Goal: Find specific page/section

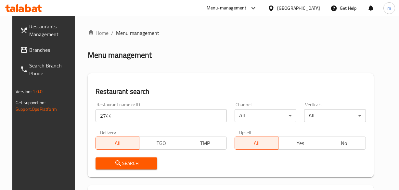
scroll to position [29, 0]
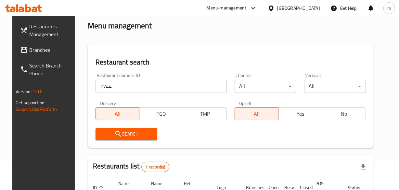
click at [314, 5] on div "[GEOGRAPHIC_DATA]" at bounding box center [298, 8] width 43 height 7
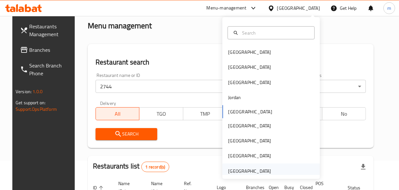
click at [297, 172] on div "[GEOGRAPHIC_DATA]" at bounding box center [271, 170] width 98 height 15
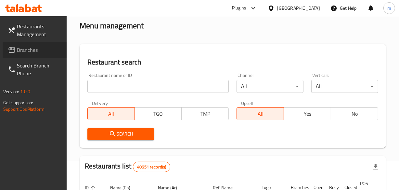
click at [18, 51] on span "Branches" at bounding box center [39, 50] width 45 height 8
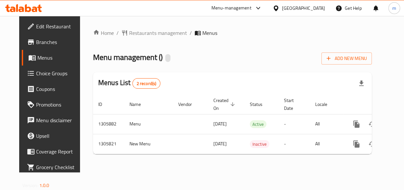
click at [146, 32] on span "Restaurants management" at bounding box center [158, 33] width 58 height 8
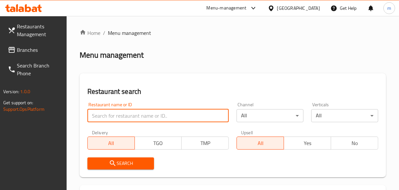
click at [127, 113] on input "search" at bounding box center [158, 115] width 142 height 13
paste input "703852"
type input "703852"
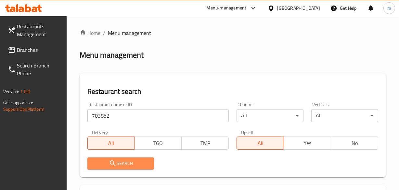
click at [125, 163] on span "Search" at bounding box center [121, 163] width 57 height 8
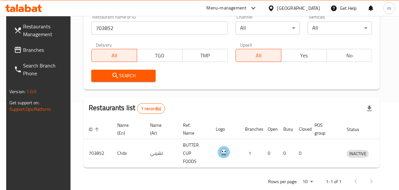
scroll to position [88, 0]
